Goal: Transaction & Acquisition: Book appointment/travel/reservation

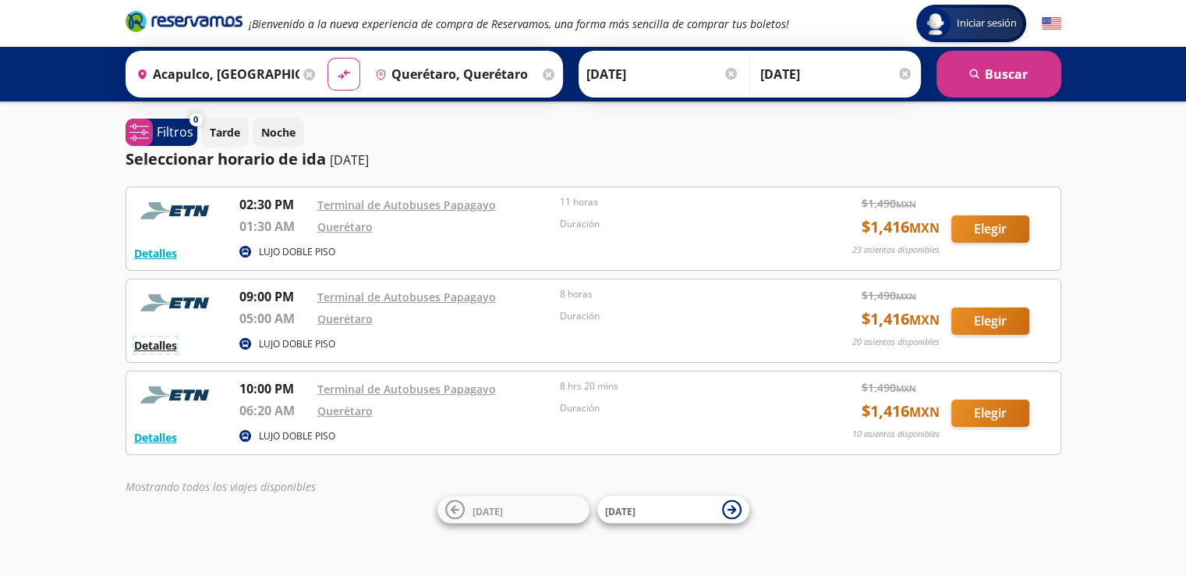
click at [167, 347] on button "Detalles" at bounding box center [155, 345] width 43 height 16
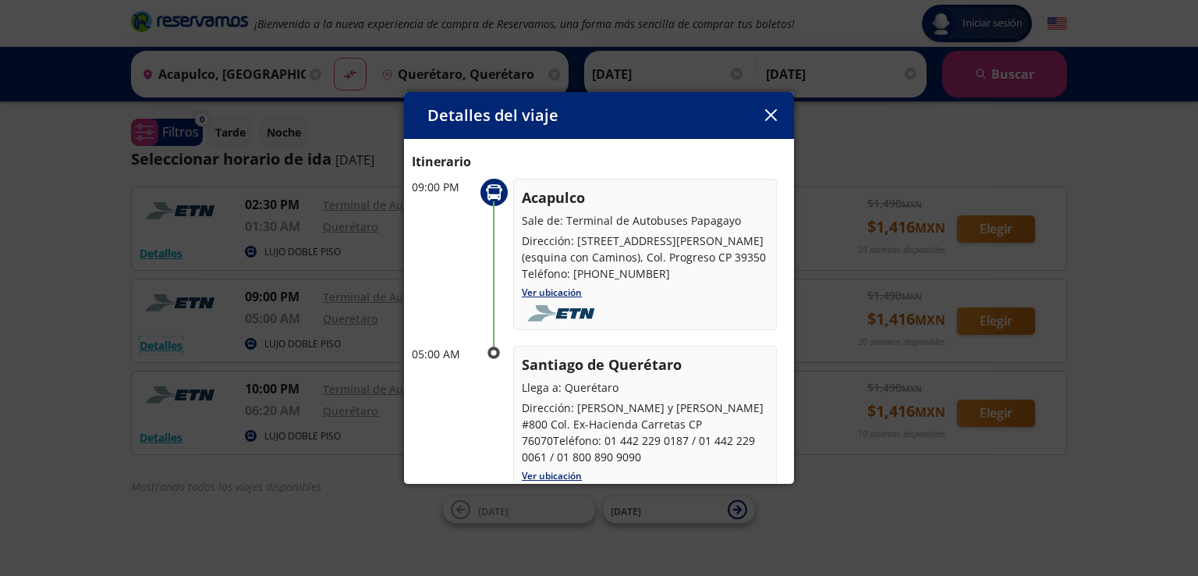
scroll to position [78, 0]
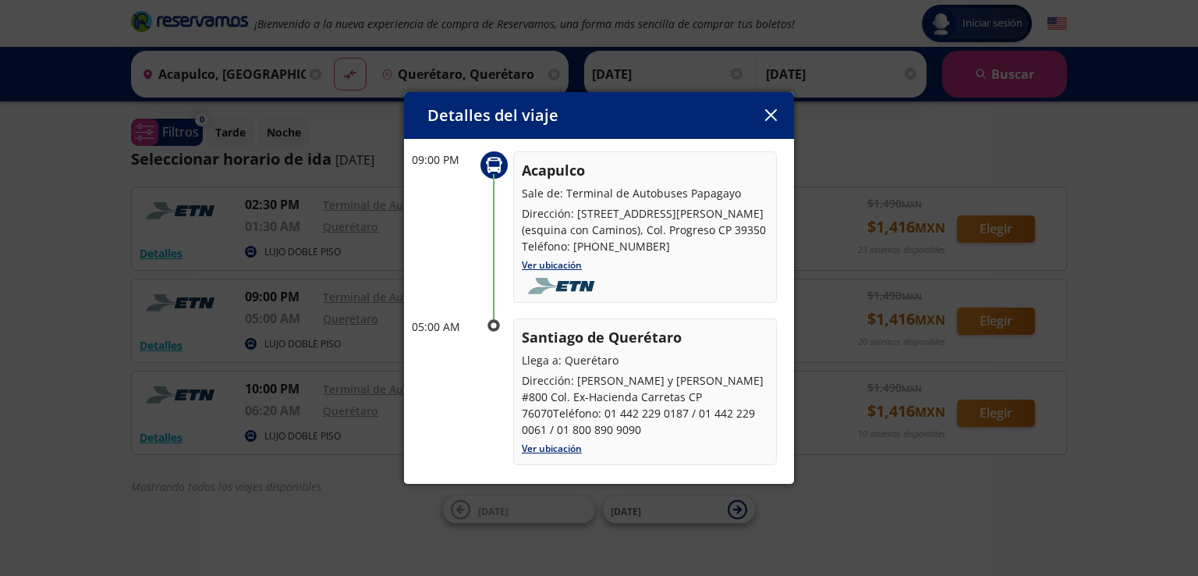
click at [767, 111] on icon "button" at bounding box center [771, 115] width 12 height 12
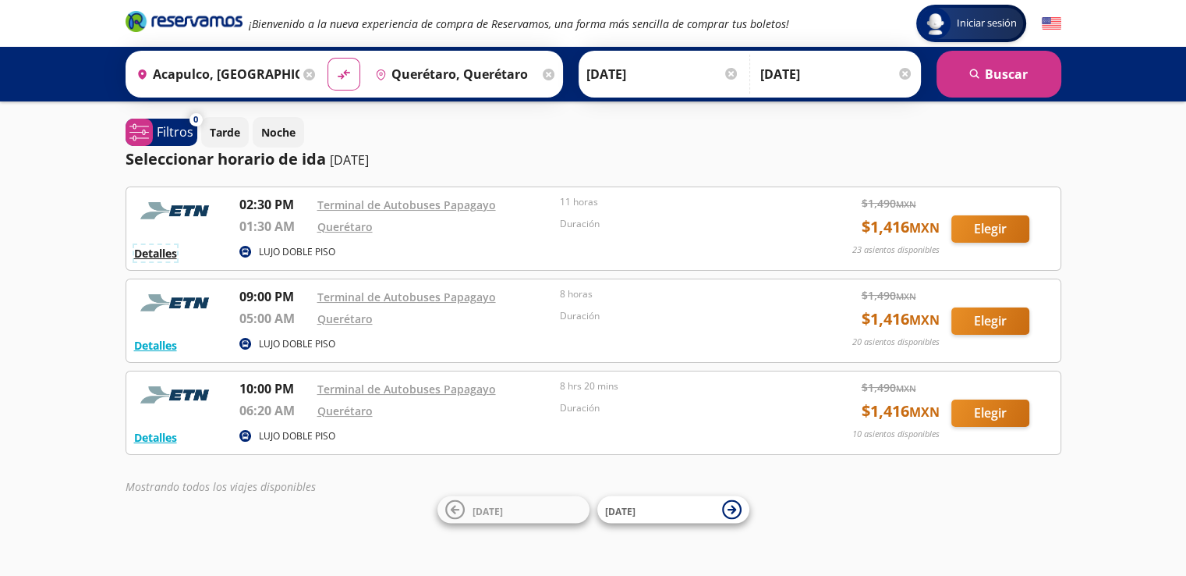
click at [137, 250] on button "Detalles" at bounding box center [155, 253] width 43 height 16
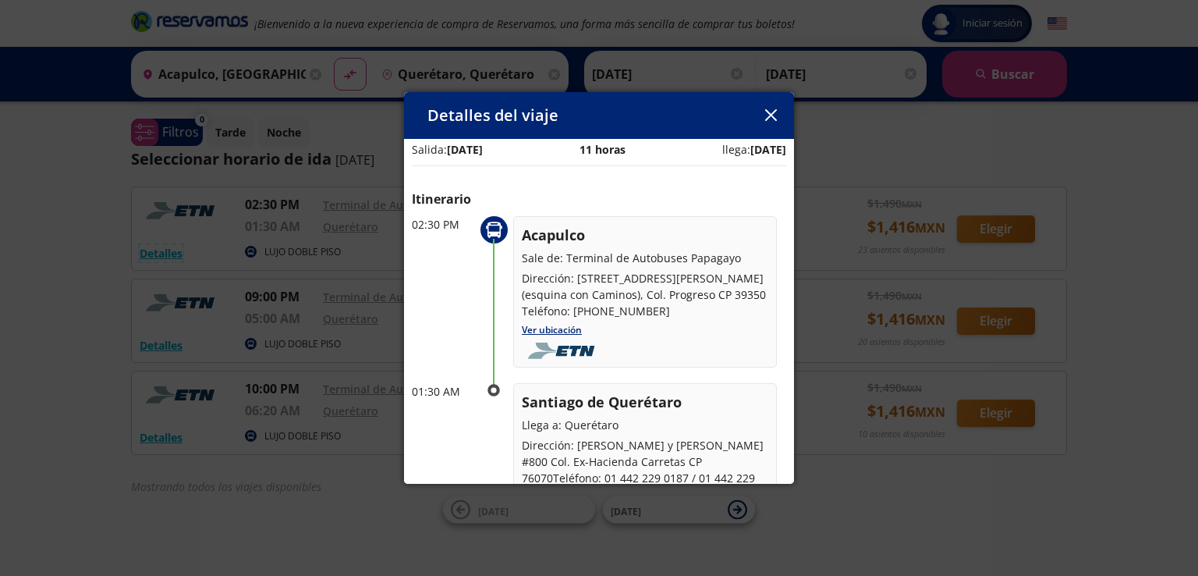
scroll to position [0, 0]
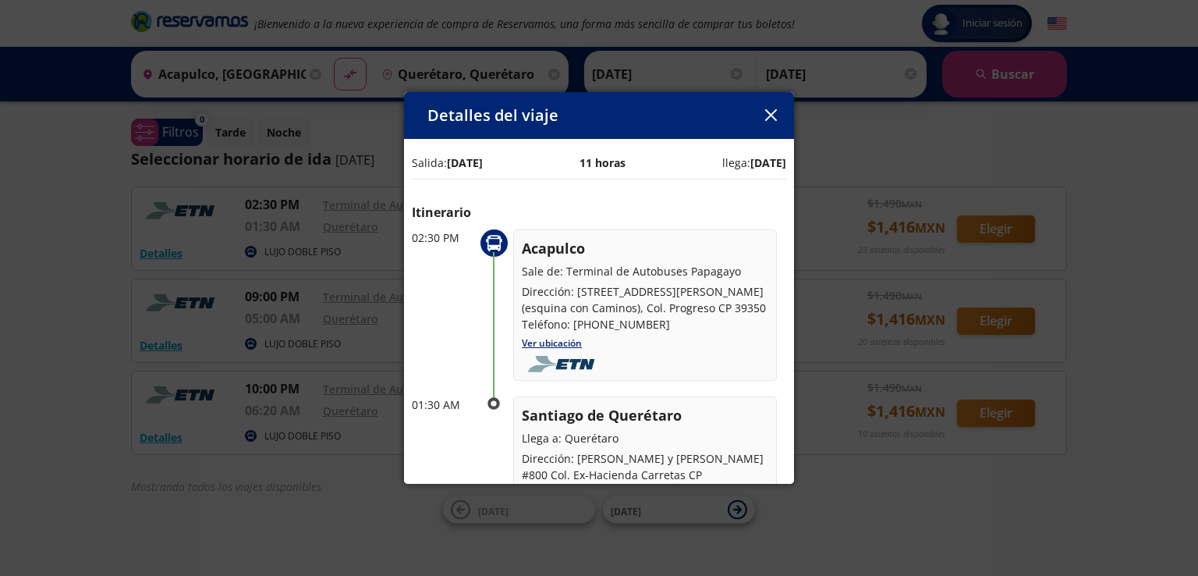
click at [771, 112] on icon "button" at bounding box center [771, 115] width 12 height 12
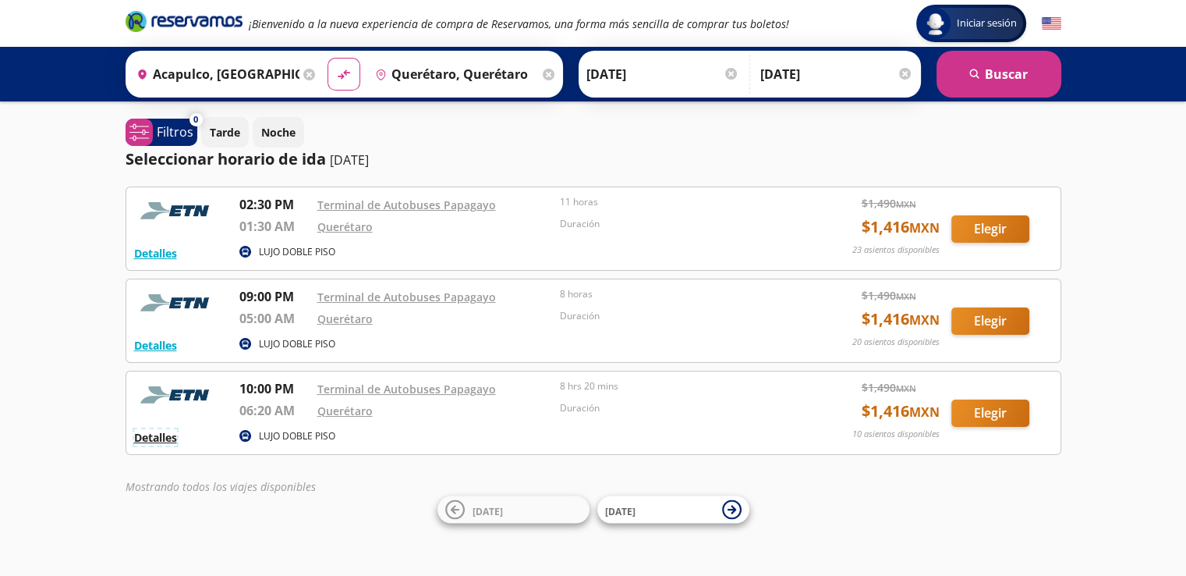
click at [174, 434] on button "Detalles" at bounding box center [155, 437] width 43 height 16
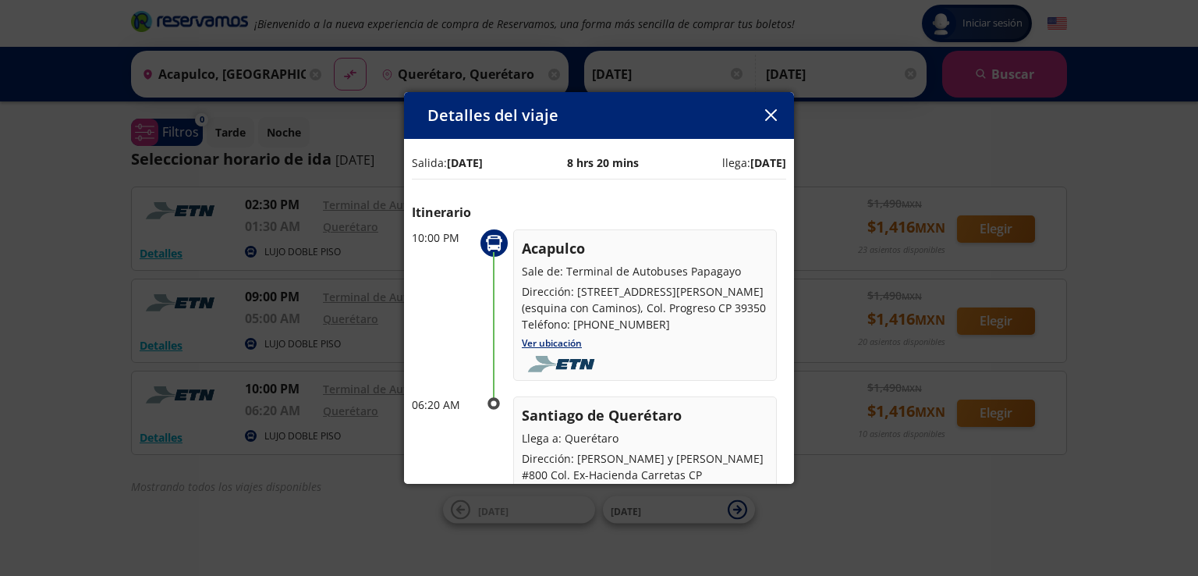
click at [774, 114] on icon "button" at bounding box center [771, 115] width 12 height 12
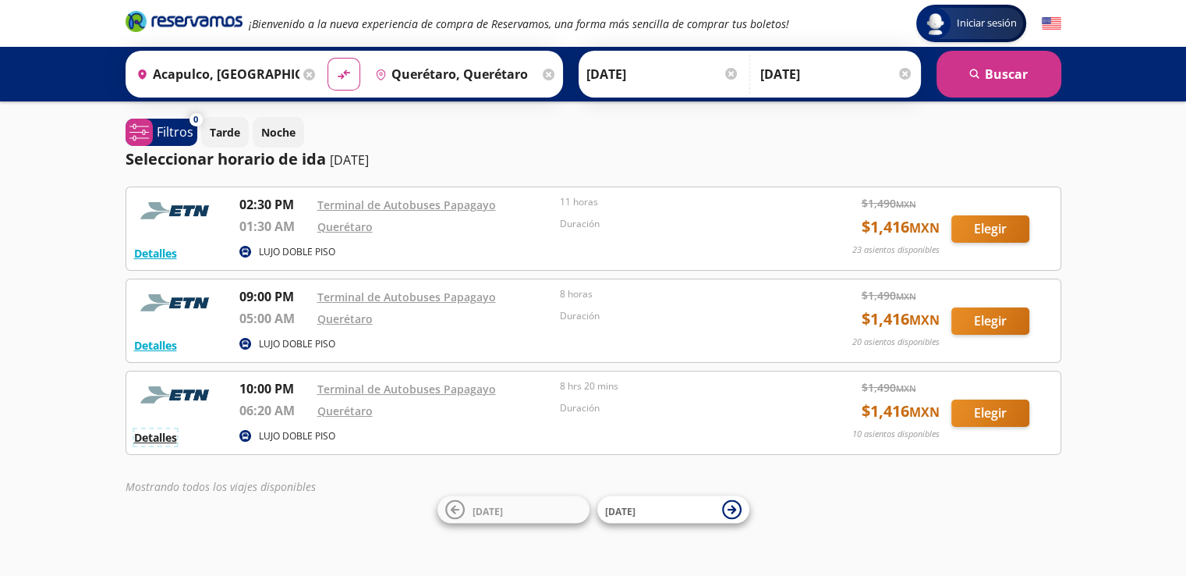
click at [168, 436] on button "Detalles" at bounding box center [155, 437] width 43 height 16
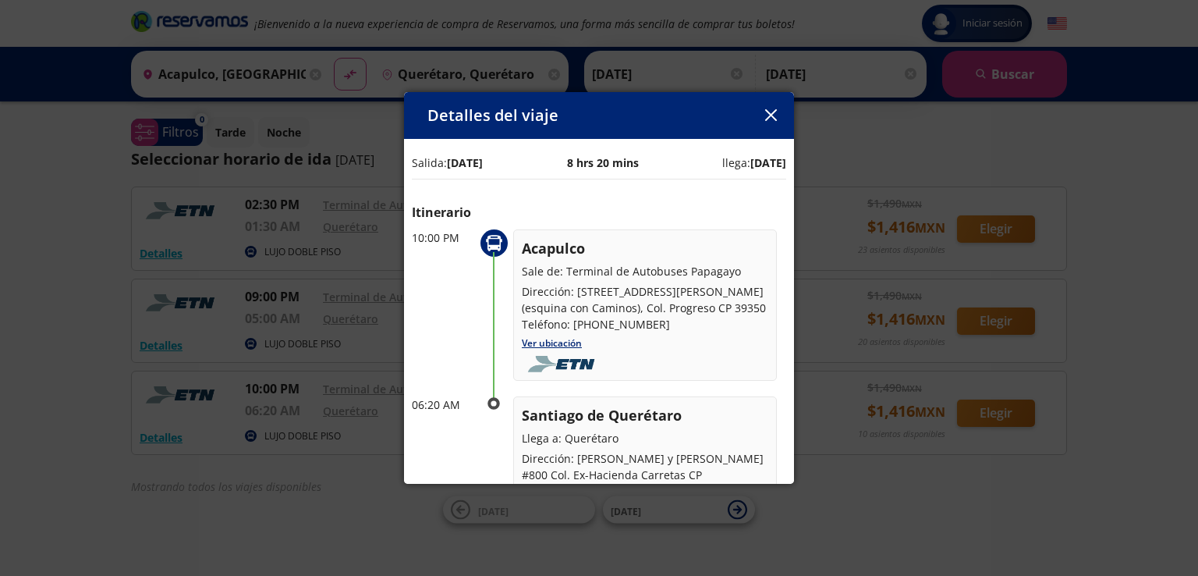
click at [764, 116] on button "button" at bounding box center [770, 115] width 23 height 23
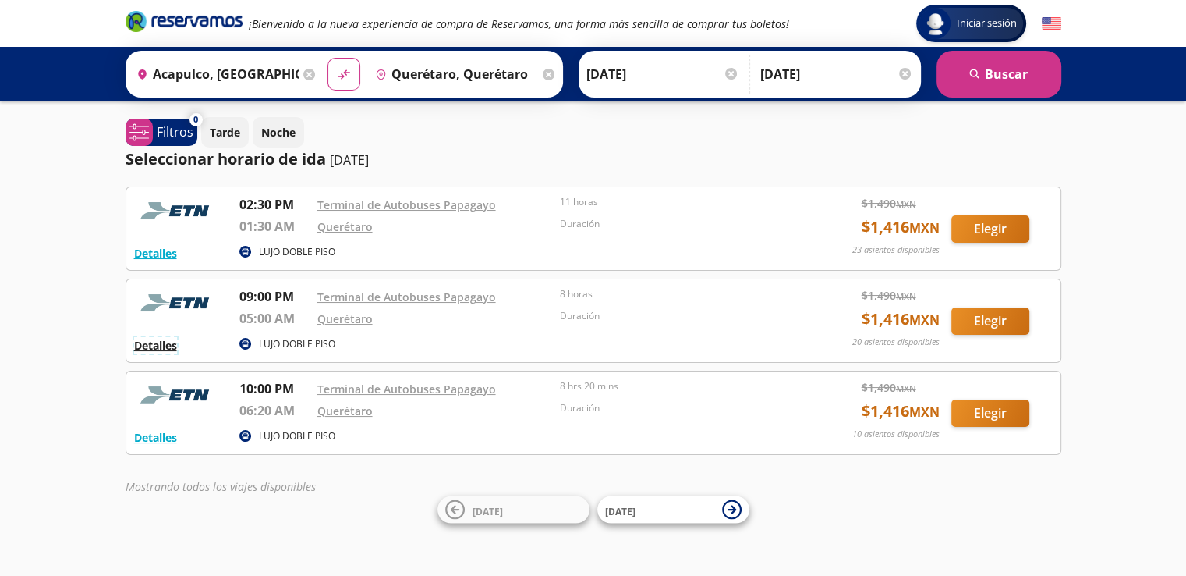
click at [168, 345] on button "Detalles" at bounding box center [155, 345] width 43 height 16
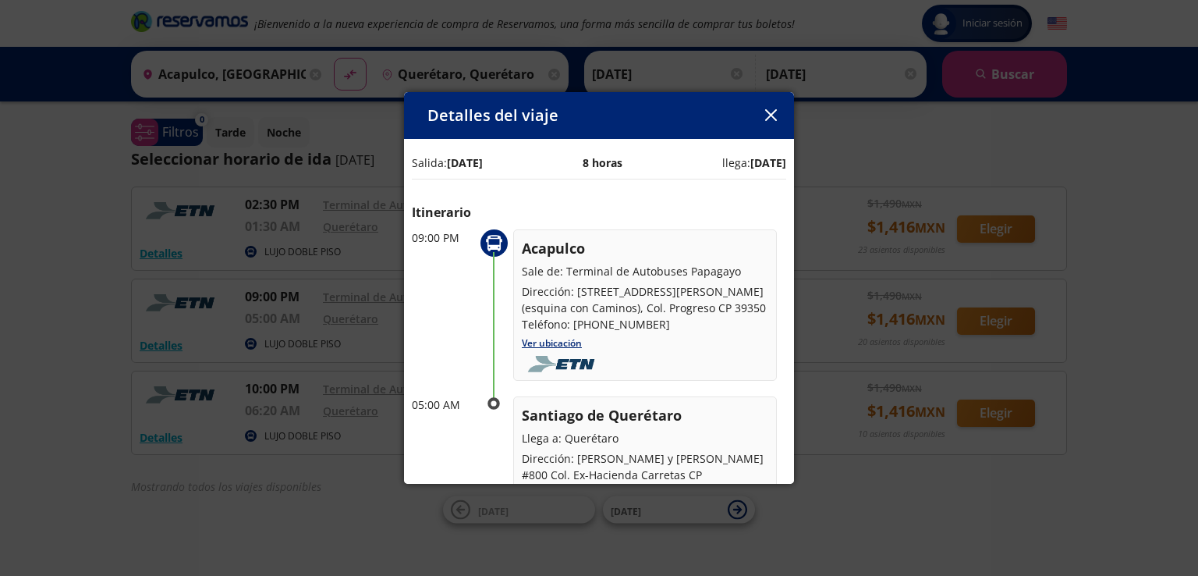
click at [770, 104] on button "button" at bounding box center [770, 115] width 23 height 23
